Goal: Task Accomplishment & Management: Use online tool/utility

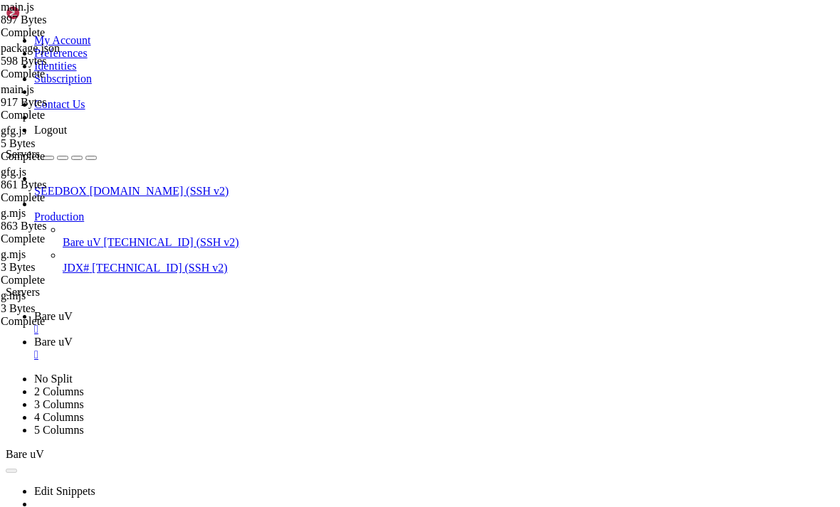
scroll to position [129, 0]
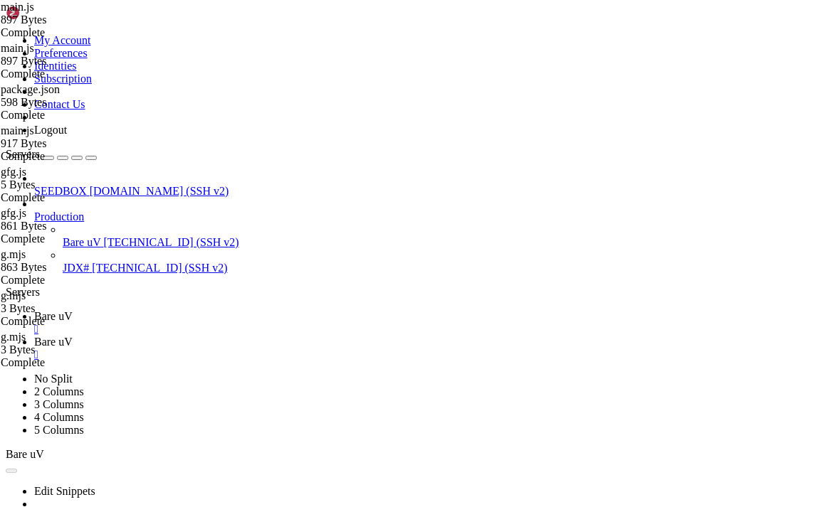
scroll to position [0, 0]
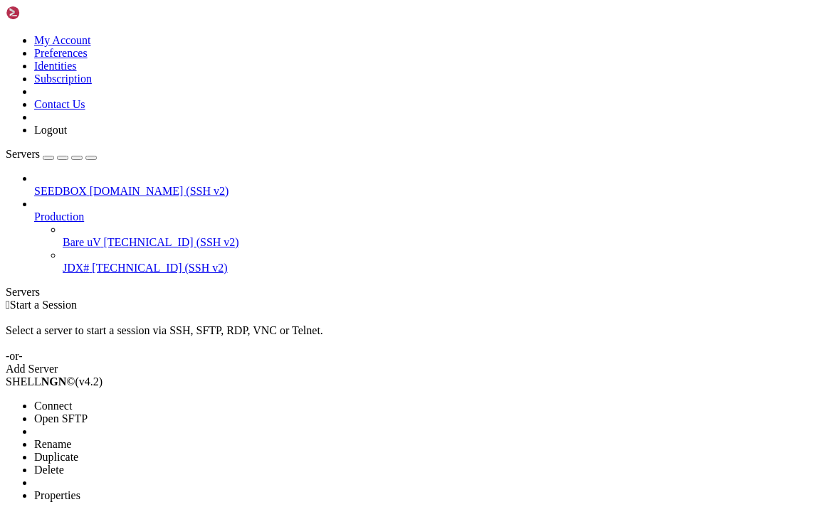
click at [108, 400] on li "Connect" at bounding box center [98, 406] width 129 height 13
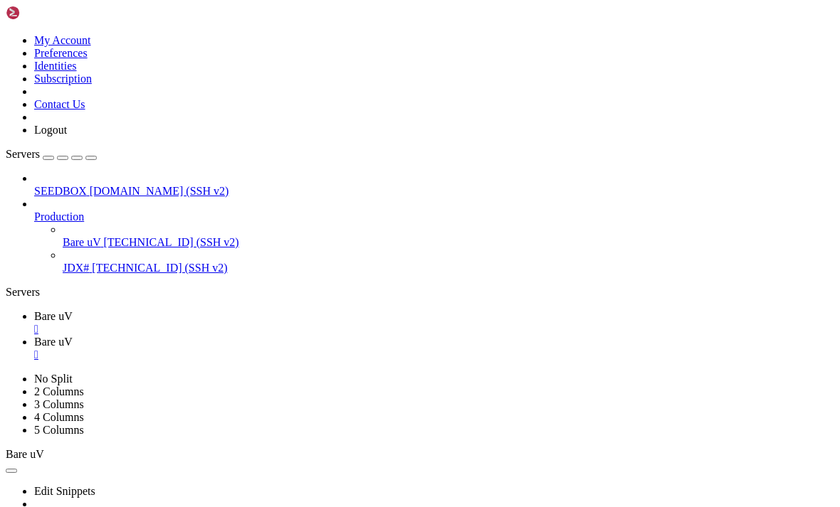
scroll to position [236, 0]
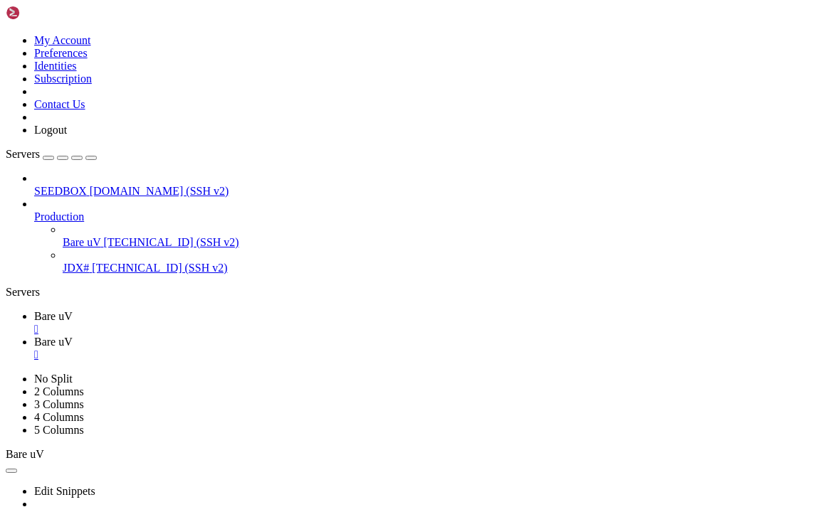
type input "/root/Infrared-Frontend/ir"
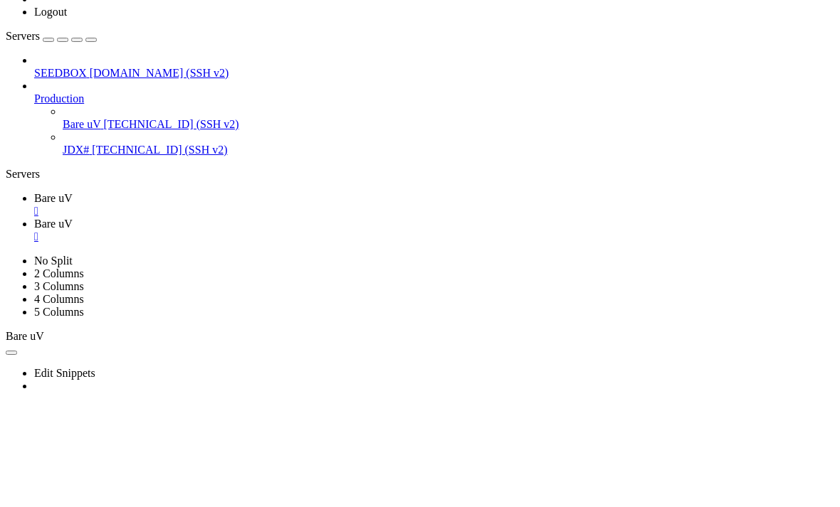
type textarea "decodeUrl: Ultraviolet.codec.base64.decode,"
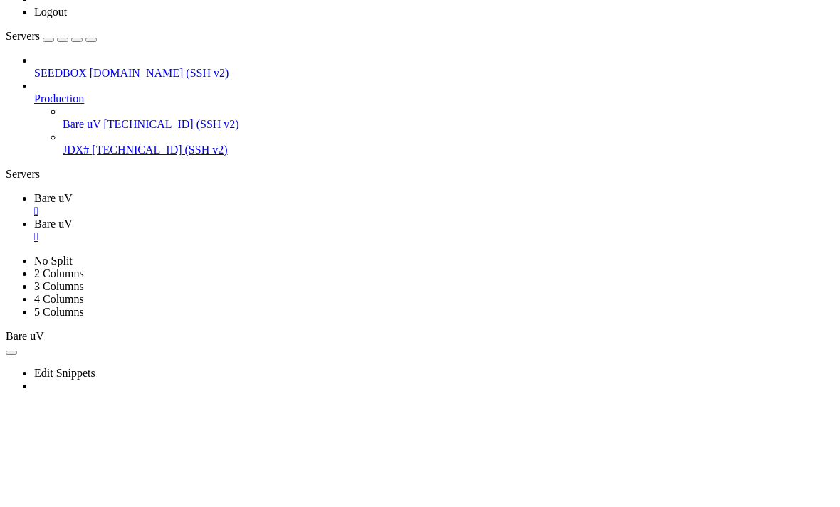
scroll to position [0, 16]
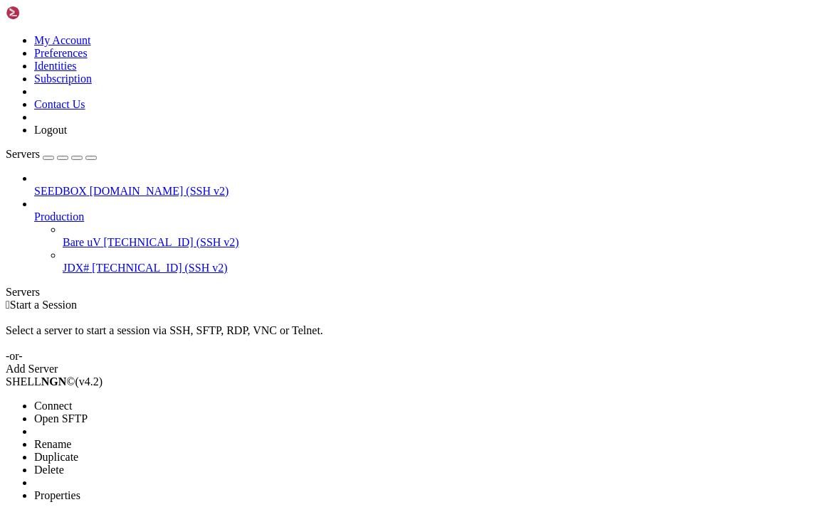
click at [63, 400] on li "Connect" at bounding box center [98, 406] width 129 height 13
click at [70, 400] on span "Connect" at bounding box center [53, 406] width 38 height 12
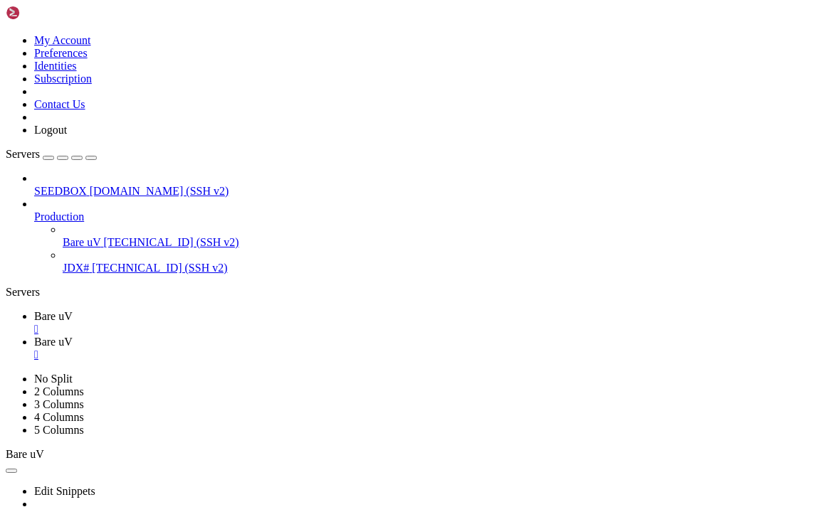
scroll to position [143, 0]
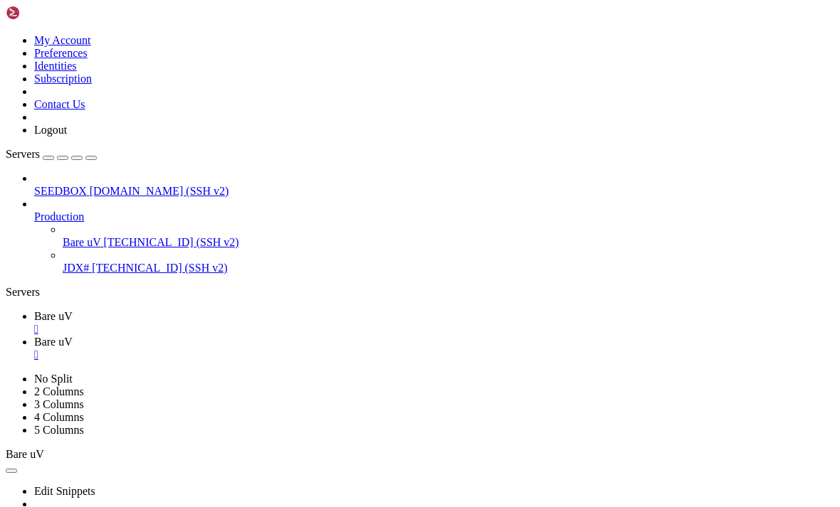
type input "/root/"
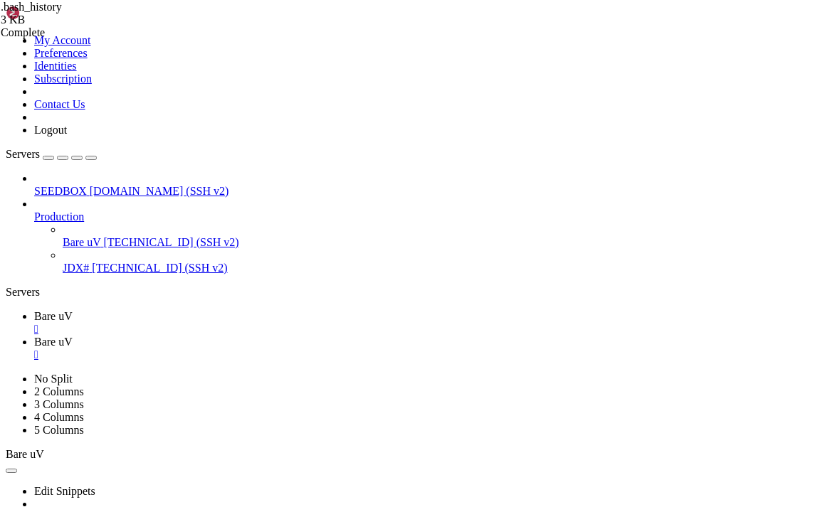
scroll to position [0, 0]
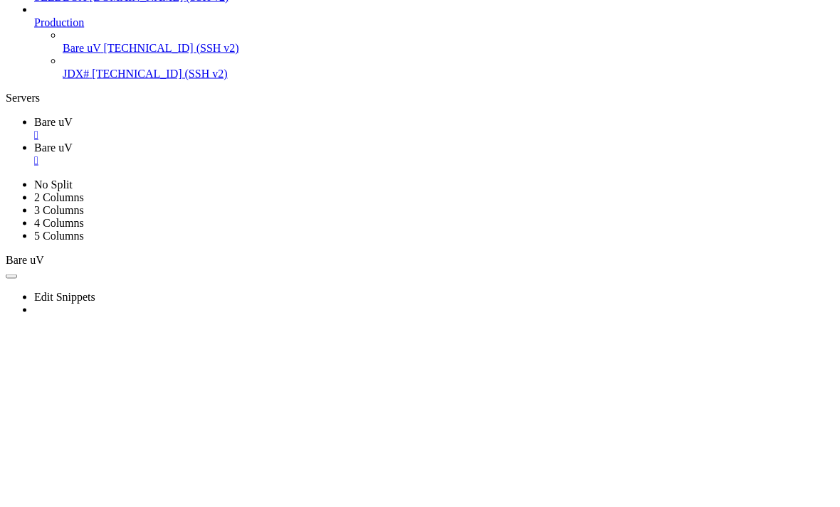
type textarea "curl -fsSL https://raw.githubusercontent.com/rhenryw/deployWisp/refs/heads/main…"
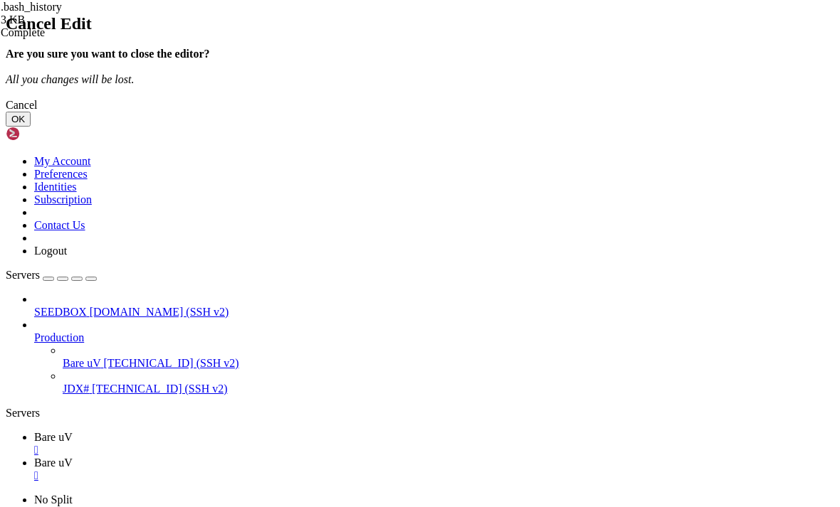
click at [31, 127] on button "OK" at bounding box center [18, 119] width 25 height 15
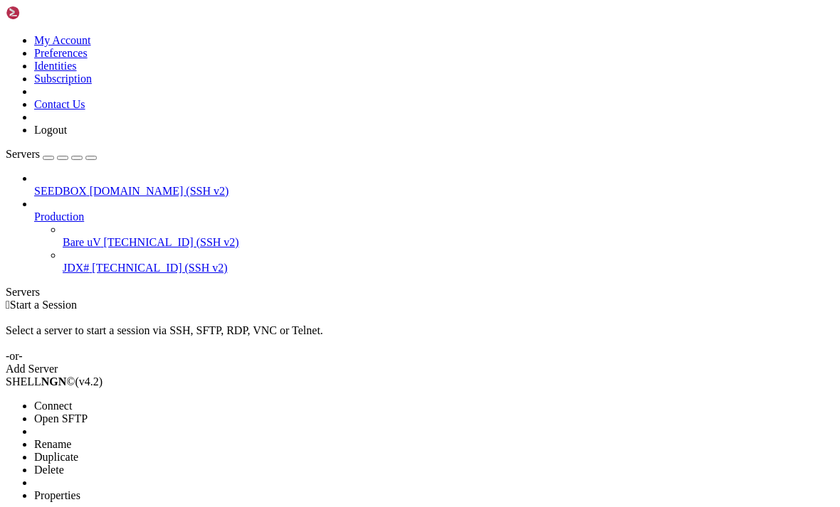
click at [65, 400] on span "Connect" at bounding box center [53, 406] width 38 height 12
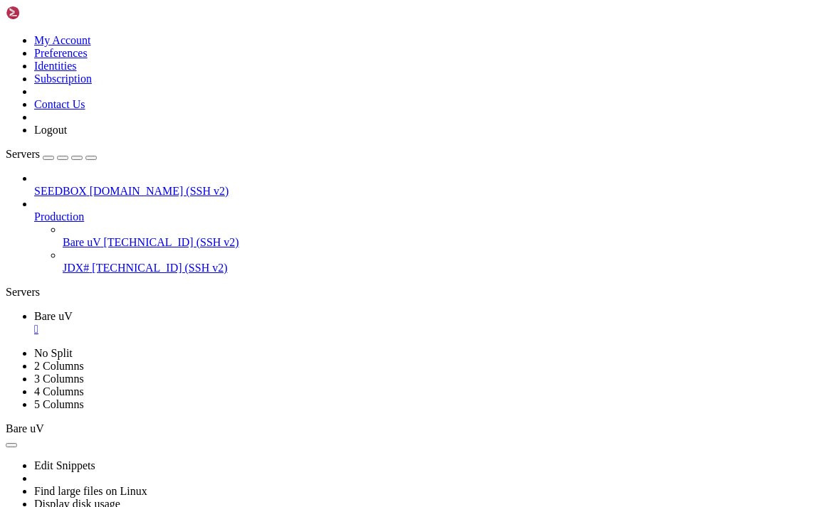
scroll to position [129, 0]
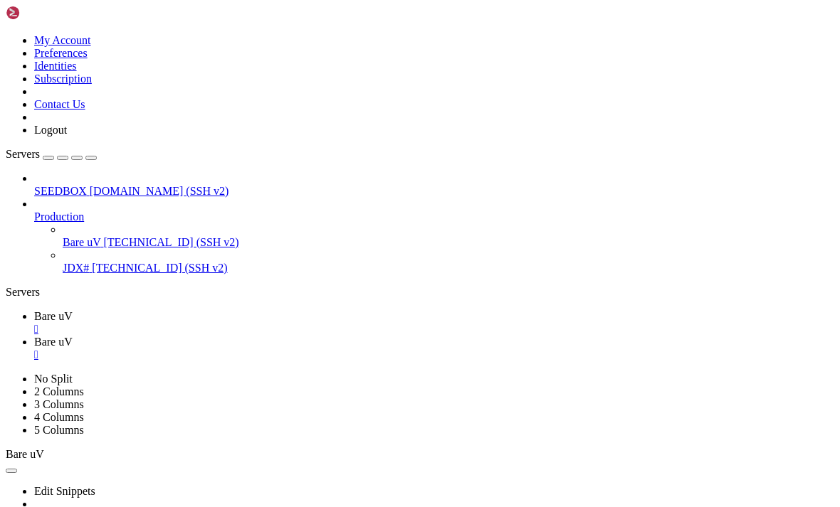
scroll to position [190, 0]
type input "/root/deployWisp"
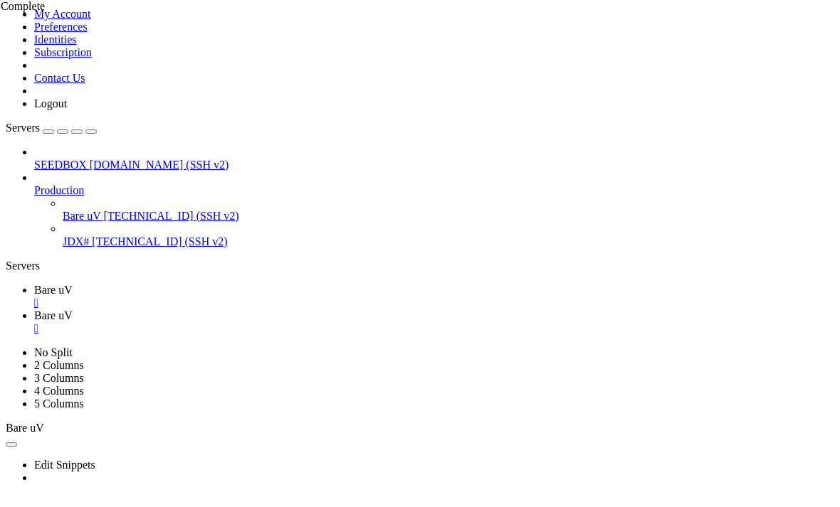
scroll to position [0, 9]
type textarea ""type": "commonjs","
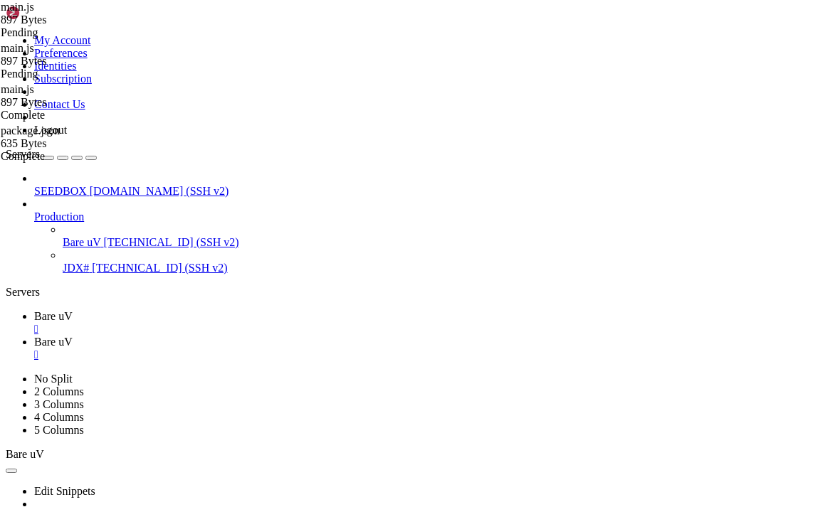
type textarea "import { HttpsProxyAgent } from 'https-proxy-agent';"
type textarea "const httpServer = http.createServer();"
type textarea "});"
type textarea "port: 8080, });"
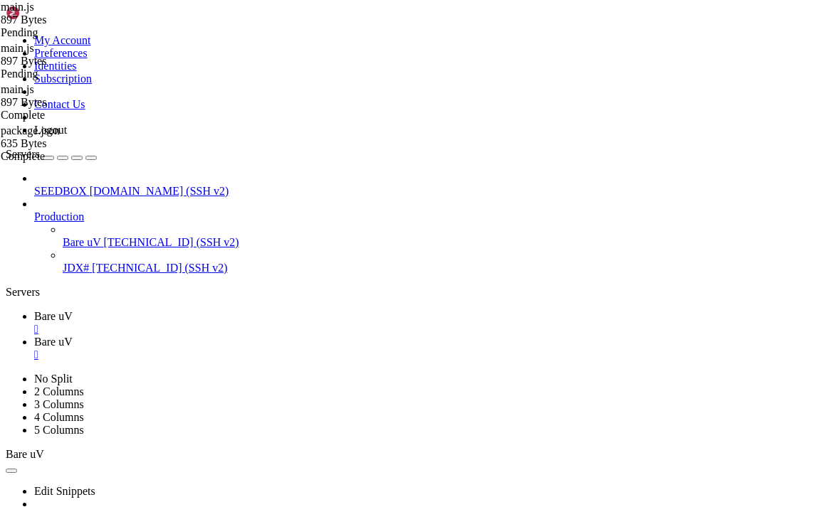
type textarea "import { HttpsProxyAgent } from 'https-proxy-agent';"
type textarea "const httpProxyAgent = new HttpsProxyAgent('http://alappan077:PUamyidYh5@208.21…"
type textarea "const httpServer = http.createServer();"
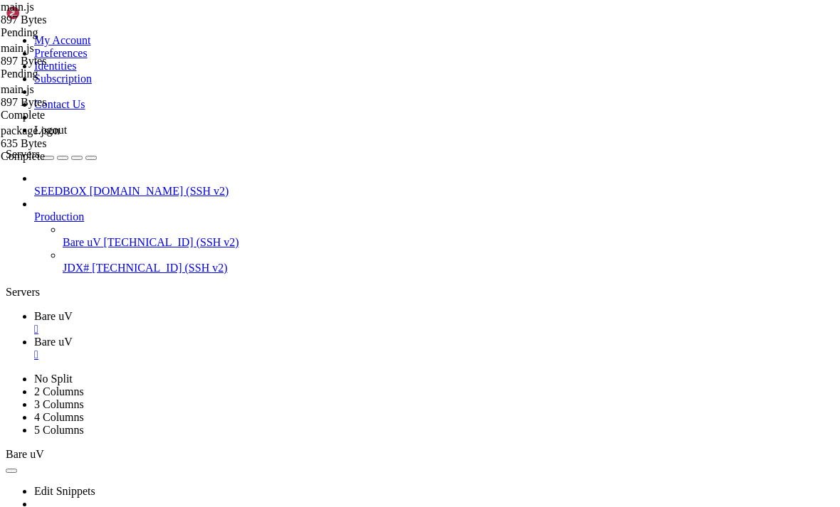
type textarea "httpsAgent: httpProxyAgent, });"
type textarea "} });"
type textarea "});"
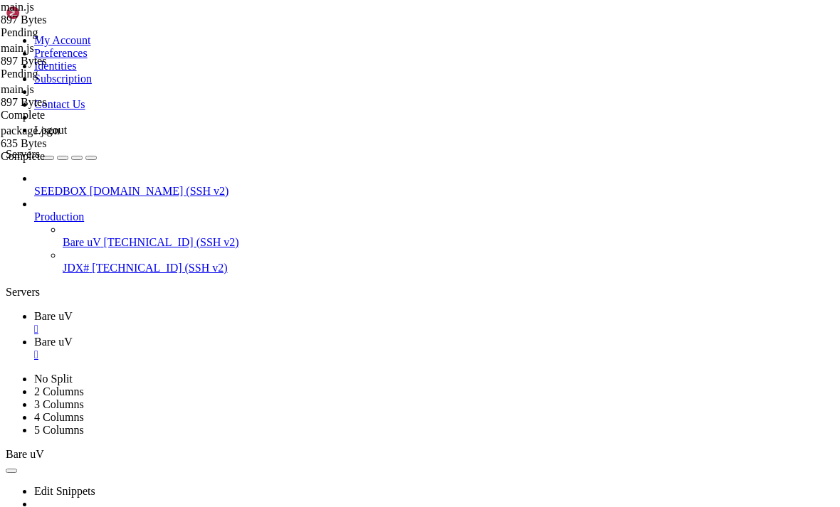
scroll to position [78, 0]
type textarea "server.listen(PORT, "0.0.0.0");"
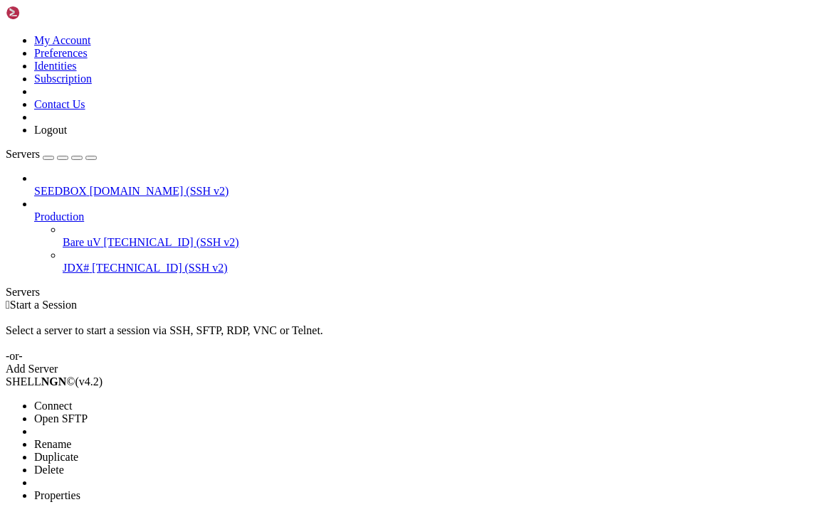
click at [61, 400] on span "Connect" at bounding box center [53, 406] width 38 height 12
